Goal: Find specific page/section: Find specific page/section

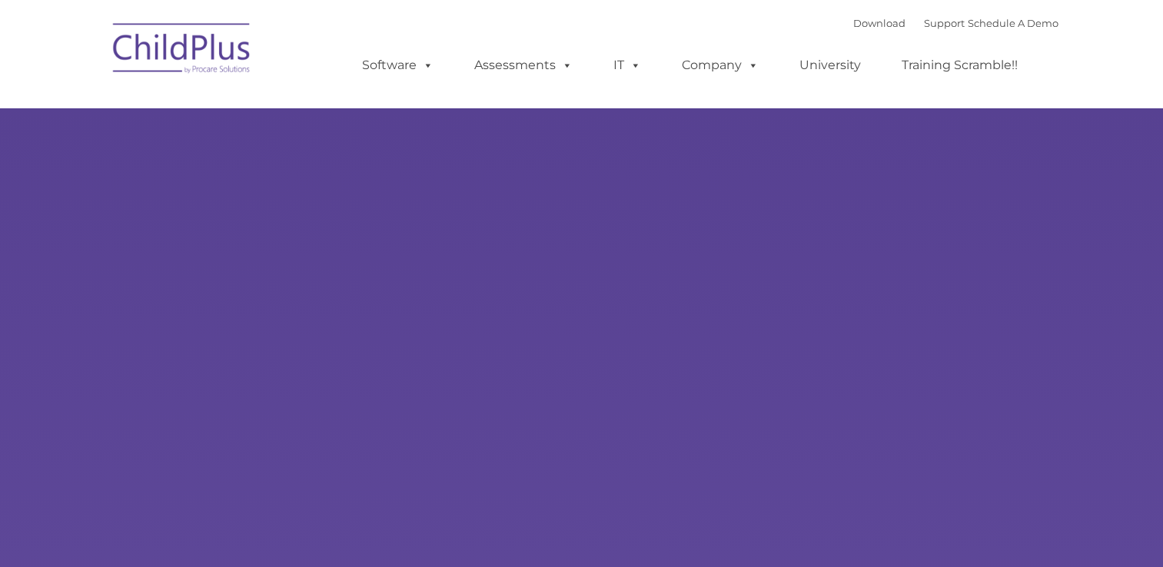
type input ""
select select "MEDIUM"
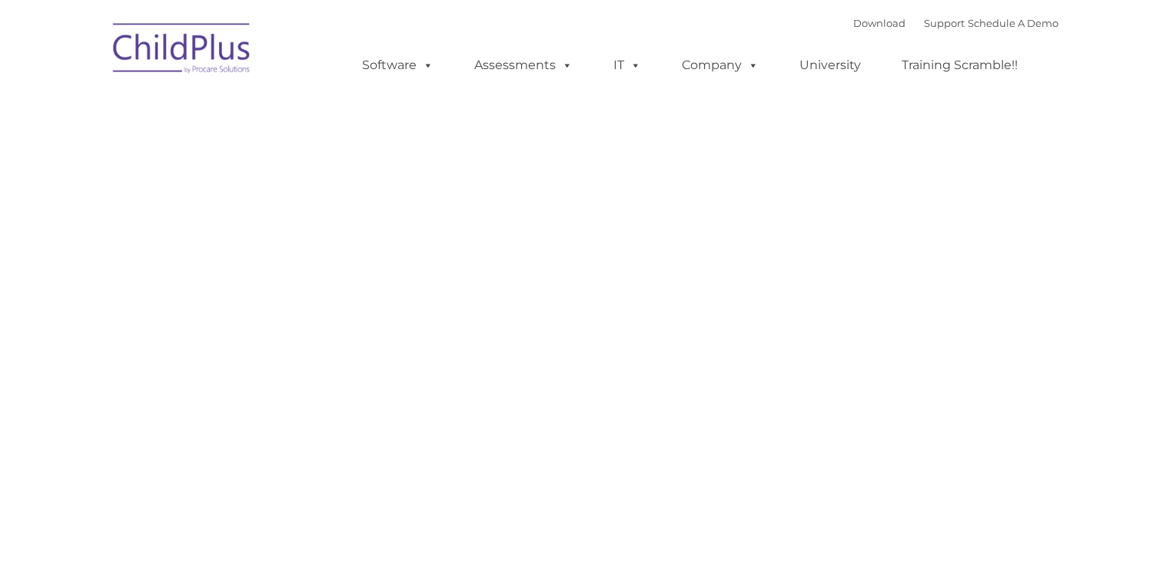
type input ""
